Goal: Task Accomplishment & Management: Use online tool/utility

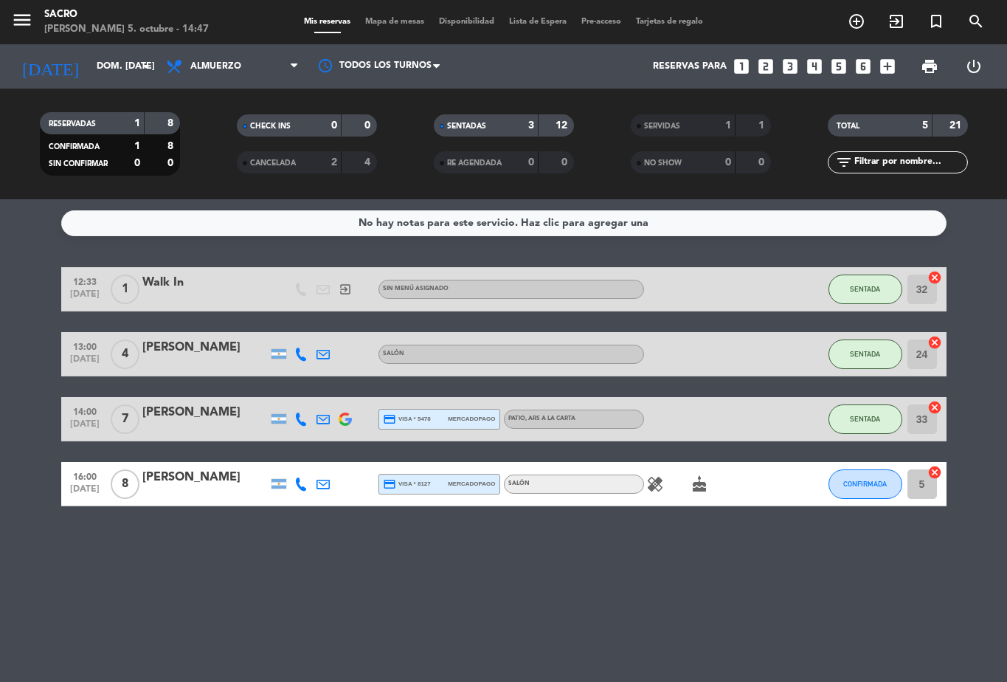
click at [381, 18] on span "Mapa de mesas" at bounding box center [395, 22] width 74 height 8
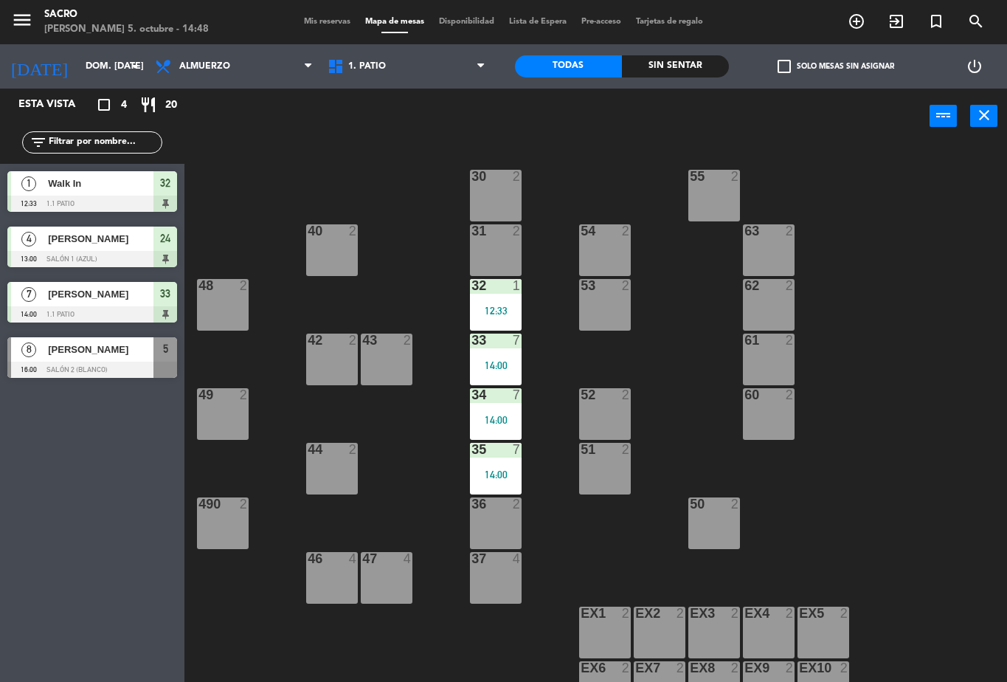
click at [496, 516] on div "36 2" at bounding box center [496, 523] width 52 height 52
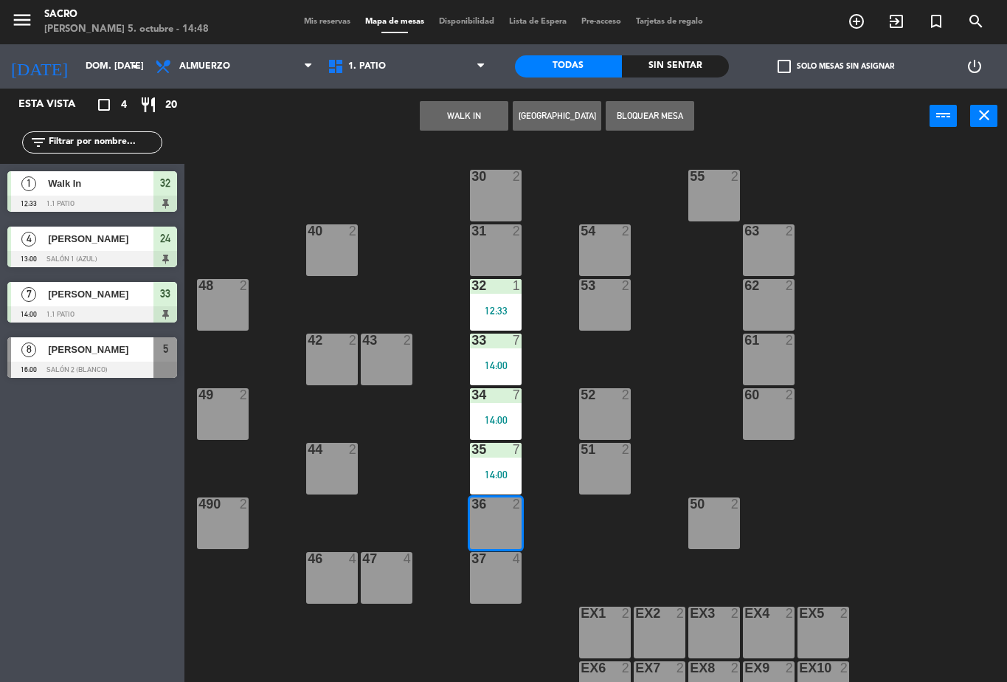
click at [462, 105] on button "WALK IN" at bounding box center [464, 116] width 89 height 30
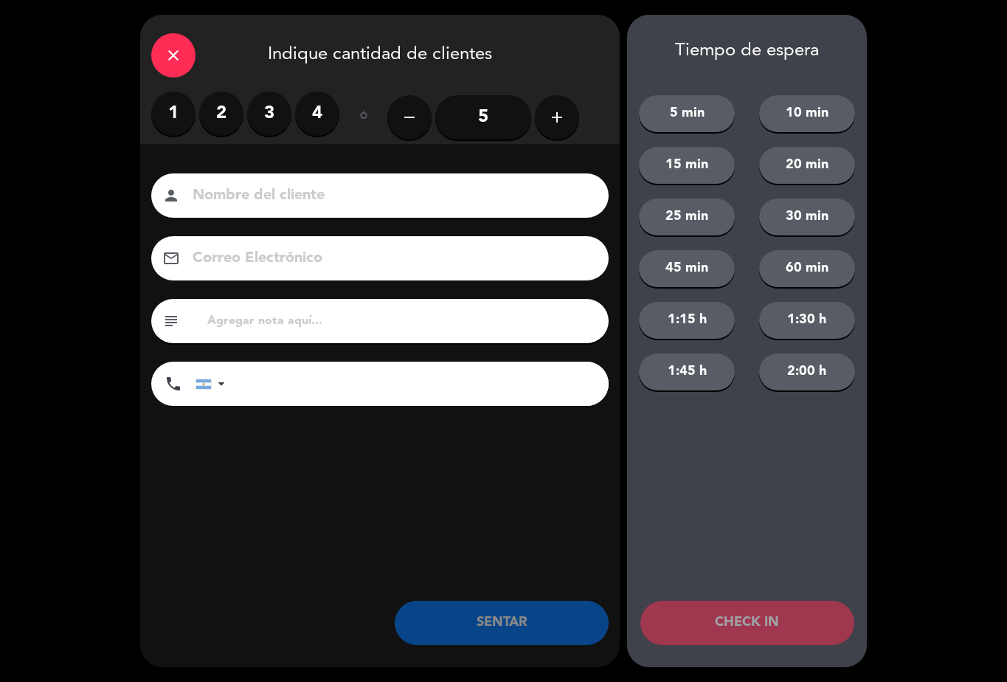
click at [184, 110] on label "1" at bounding box center [173, 113] width 44 height 44
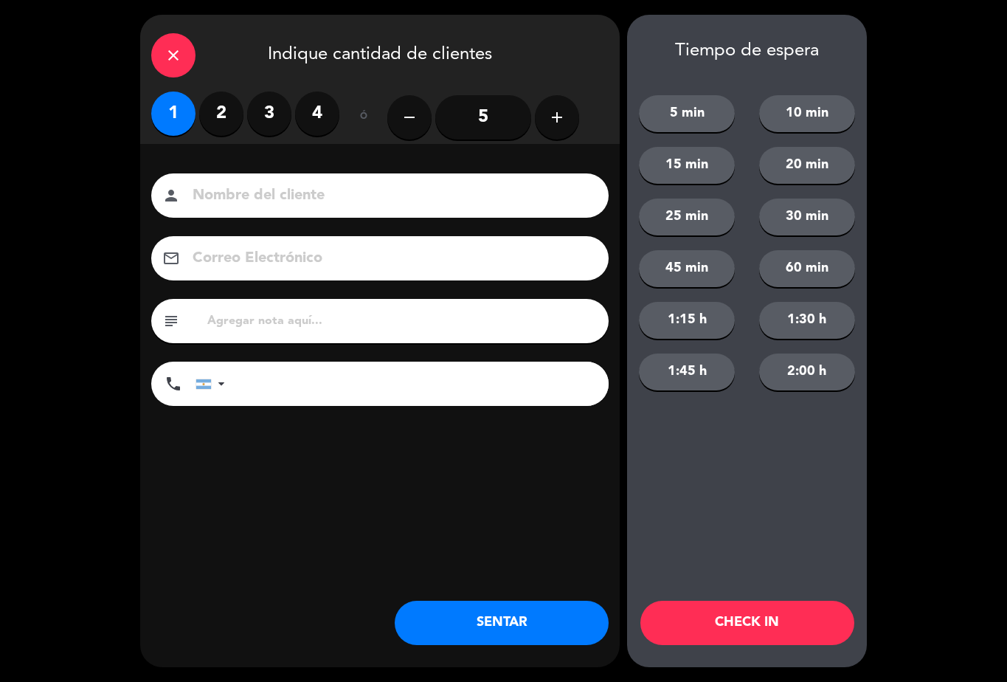
click at [724, 613] on button "CHECK IN" at bounding box center [747, 623] width 214 height 44
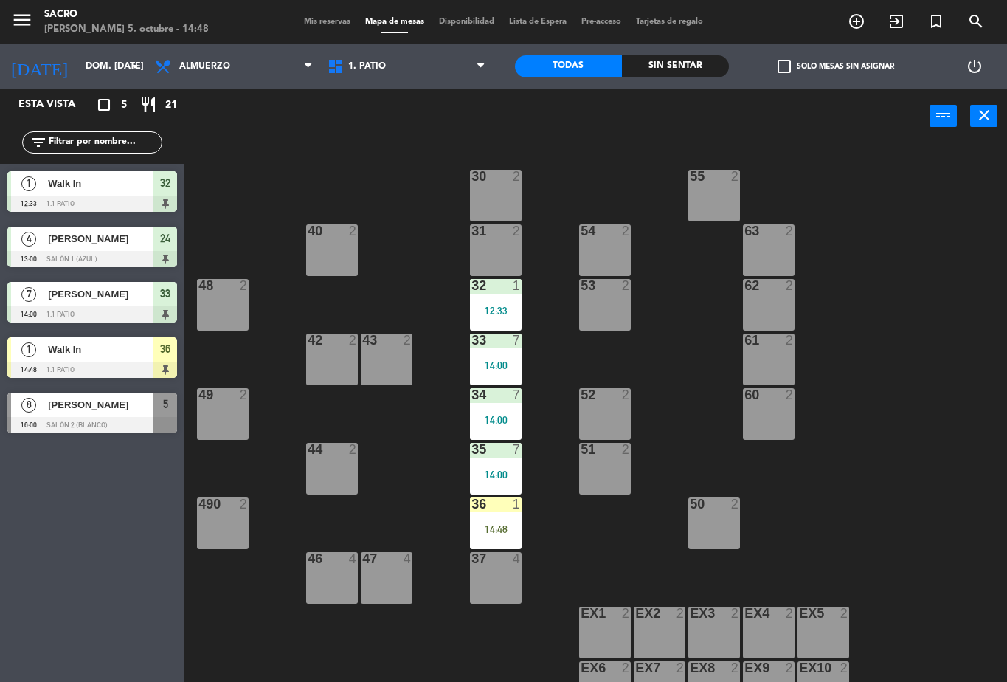
click at [297, 18] on span "Mis reservas" at bounding box center [327, 22] width 61 height 8
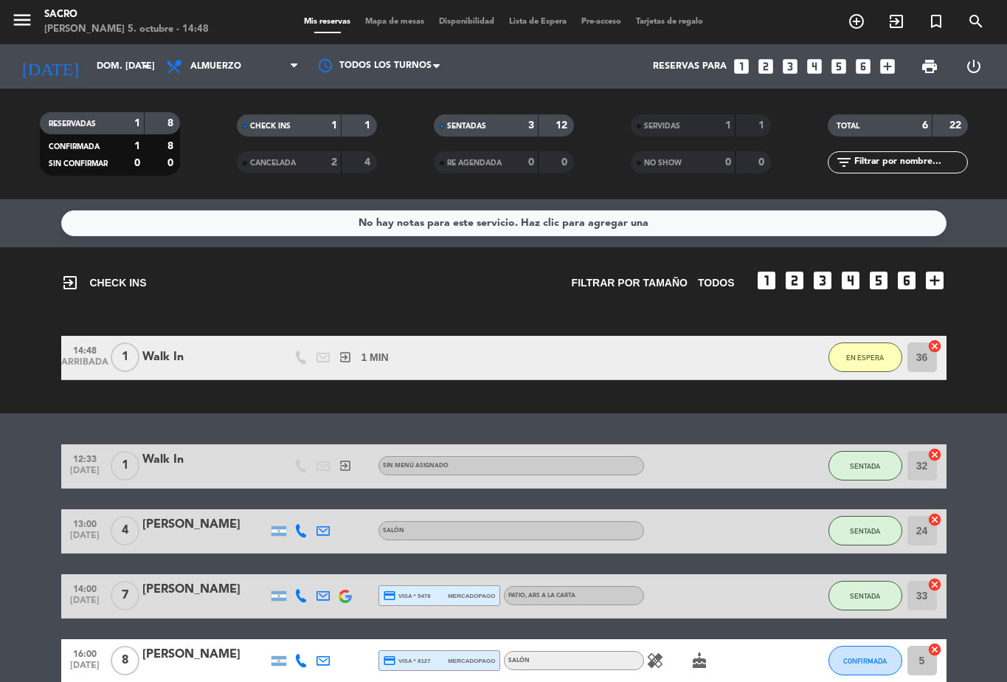
click at [867, 358] on span "EN ESPERA" at bounding box center [865, 357] width 38 height 8
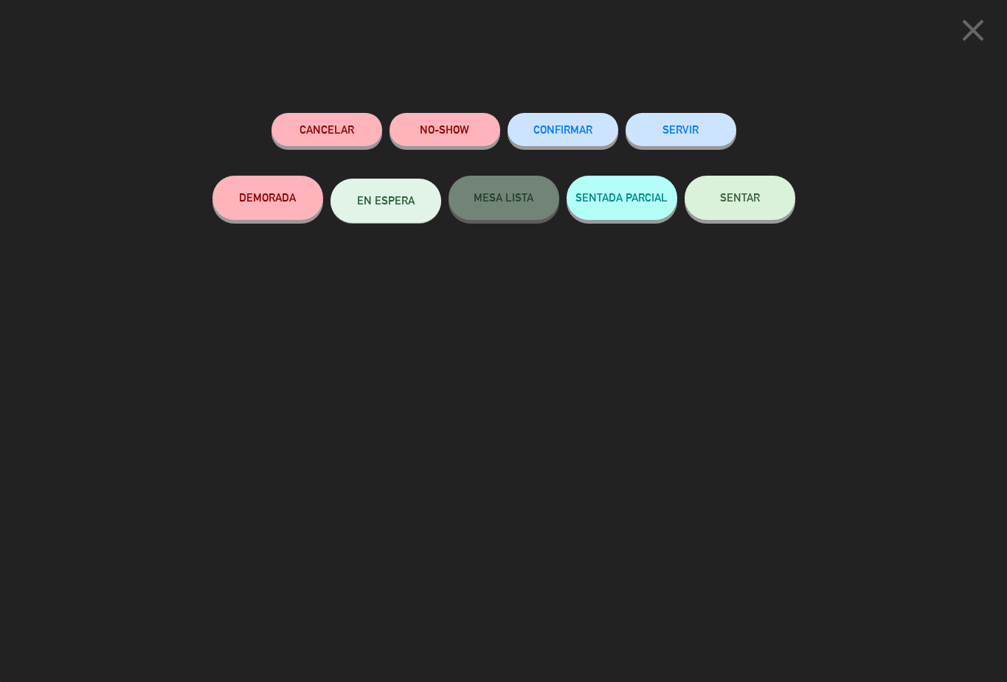
click at [742, 201] on span "SENTAR" at bounding box center [740, 197] width 40 height 13
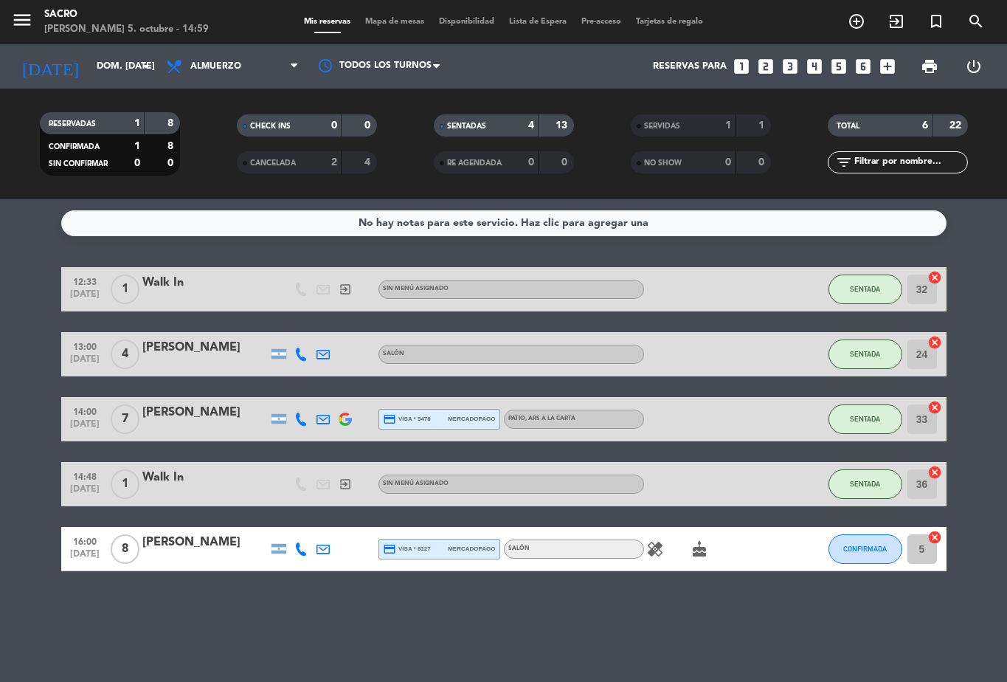
click at [862, 345] on button "SENTADA" at bounding box center [865, 354] width 74 height 30
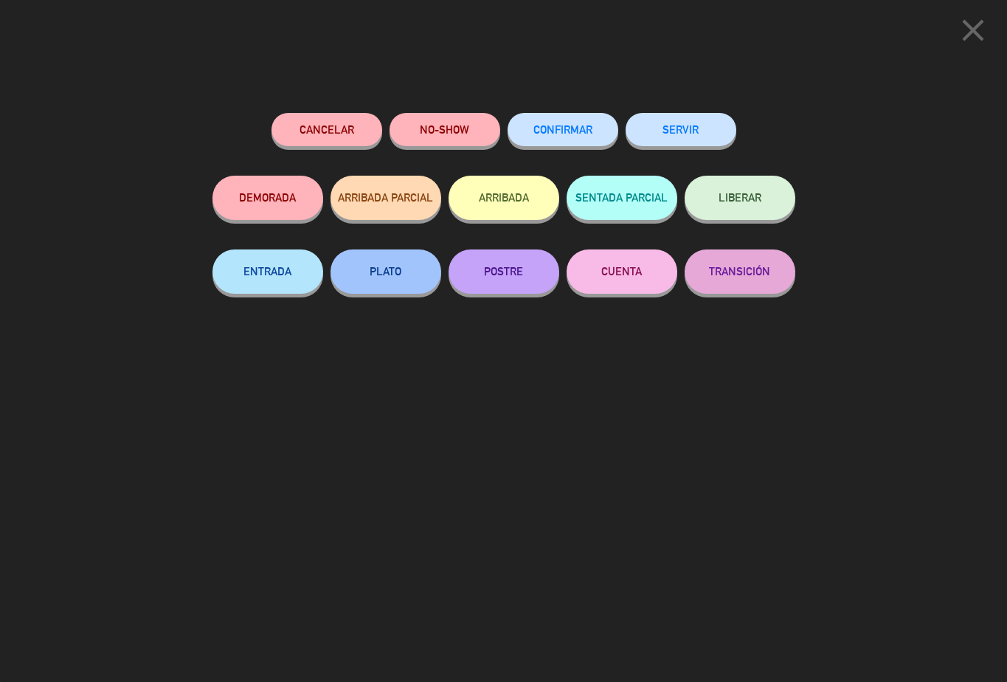
click at [691, 131] on button "SERVIR" at bounding box center [681, 129] width 111 height 33
